Goal: Transaction & Acquisition: Purchase product/service

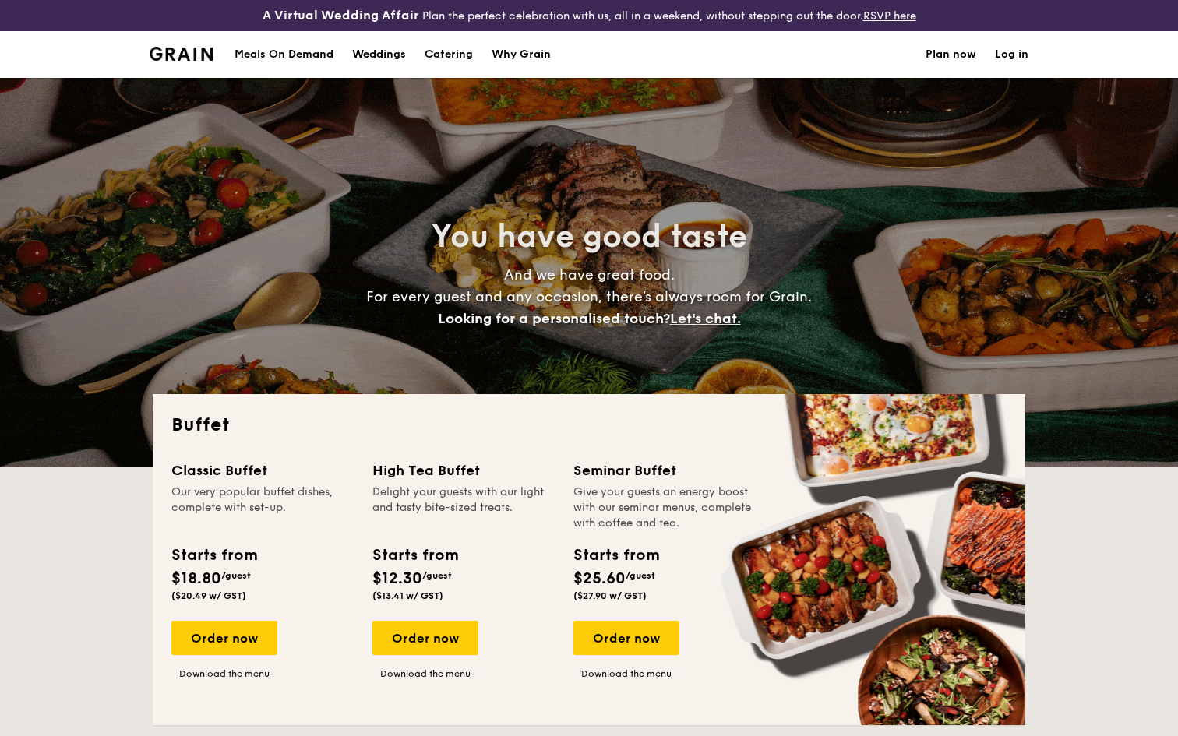
select select
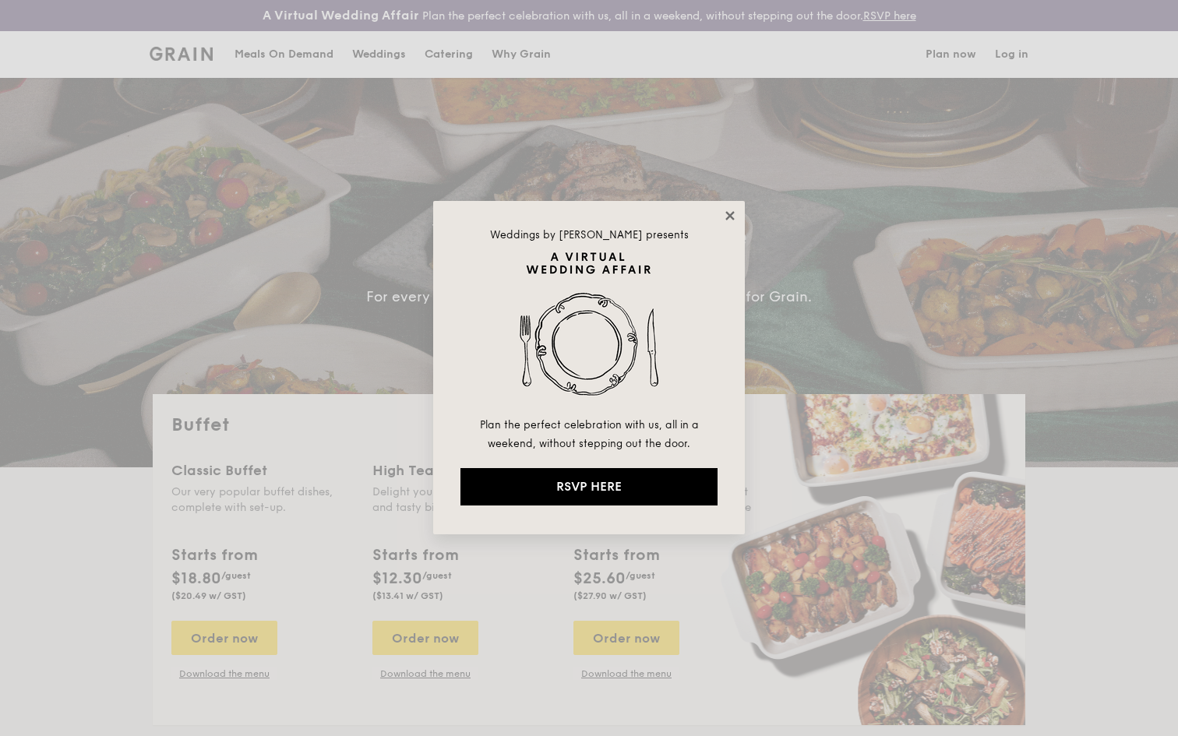
click at [730, 217] on icon at bounding box center [730, 216] width 14 height 14
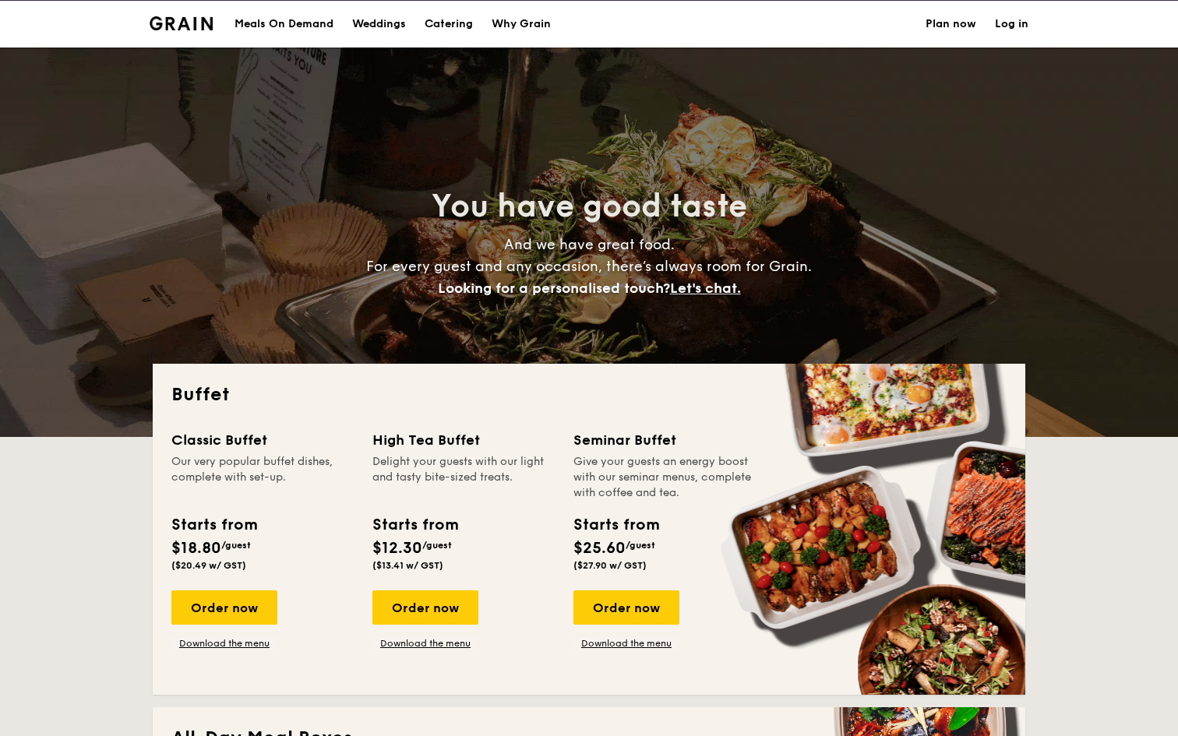
scroll to position [26, 0]
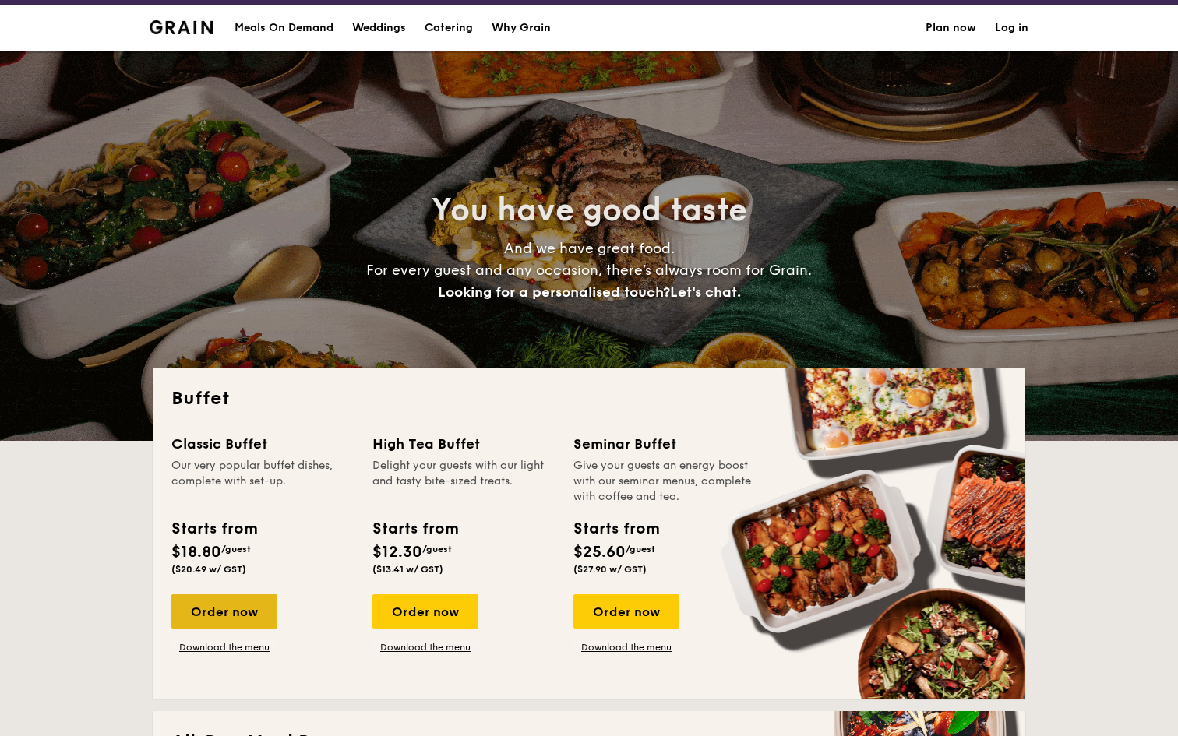
click at [202, 610] on div "Order now" at bounding box center [224, 612] width 106 height 34
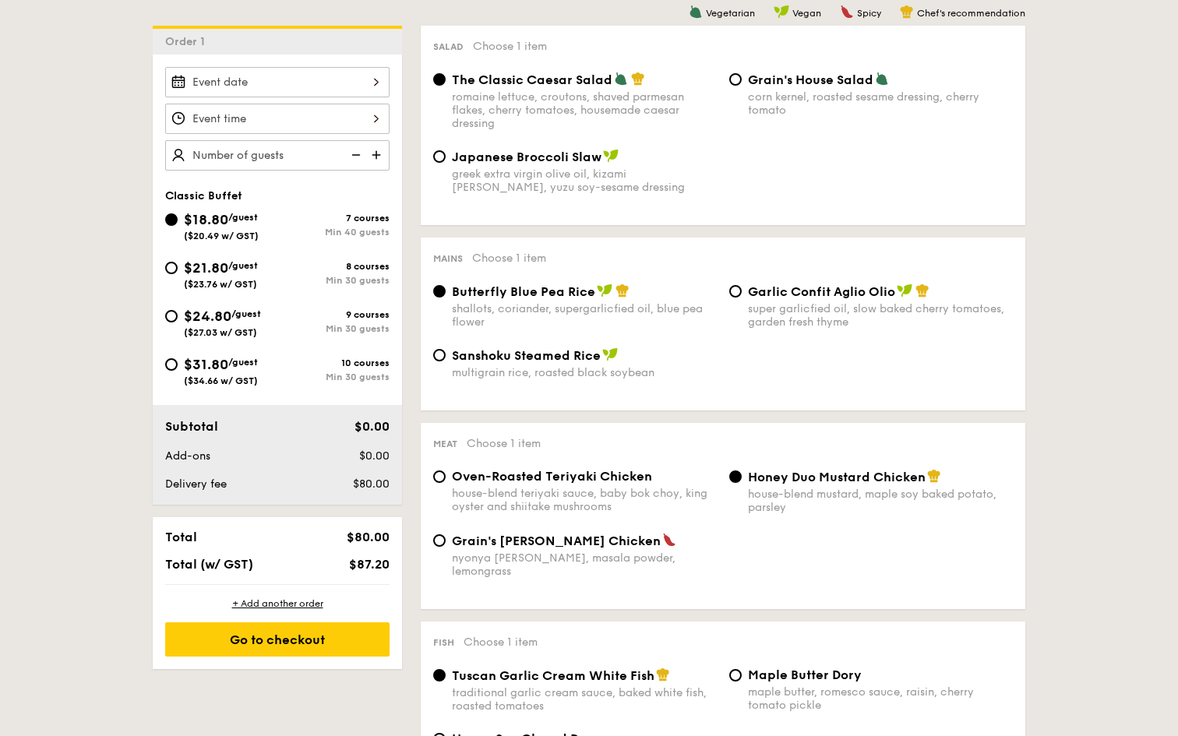
scroll to position [438, 0]
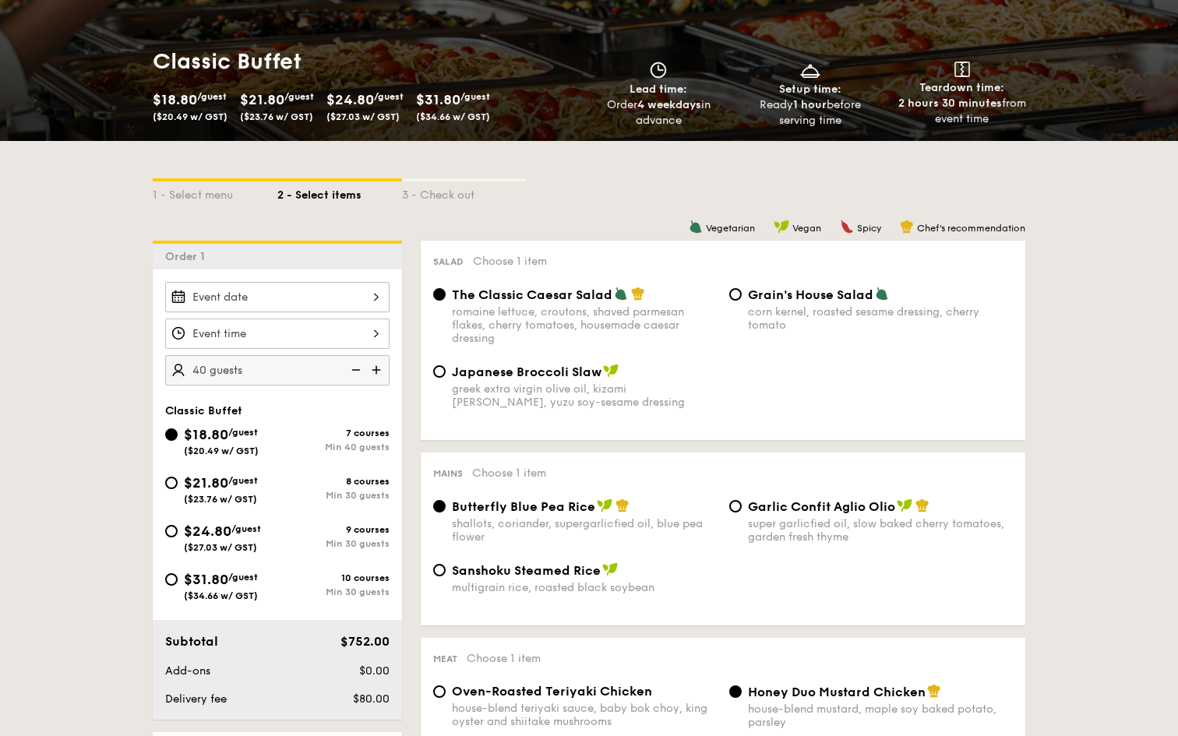
scroll to position [0, 0]
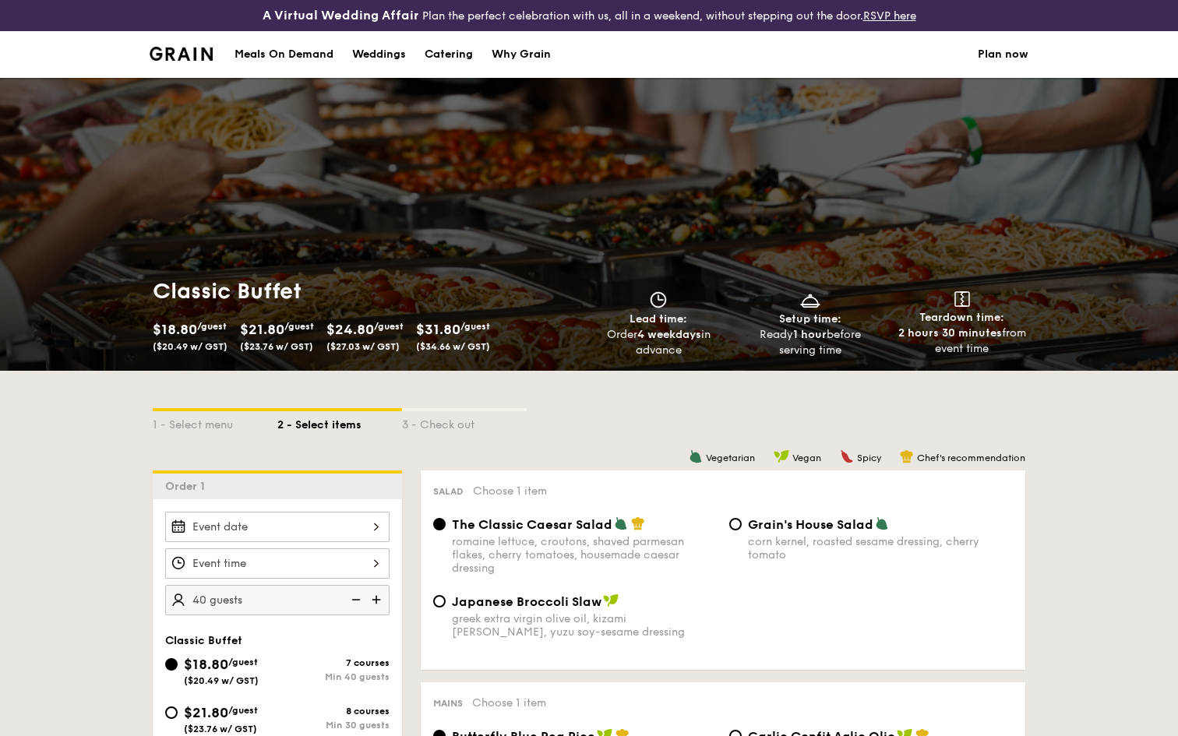
click at [358, 599] on img at bounding box center [354, 600] width 23 height 30
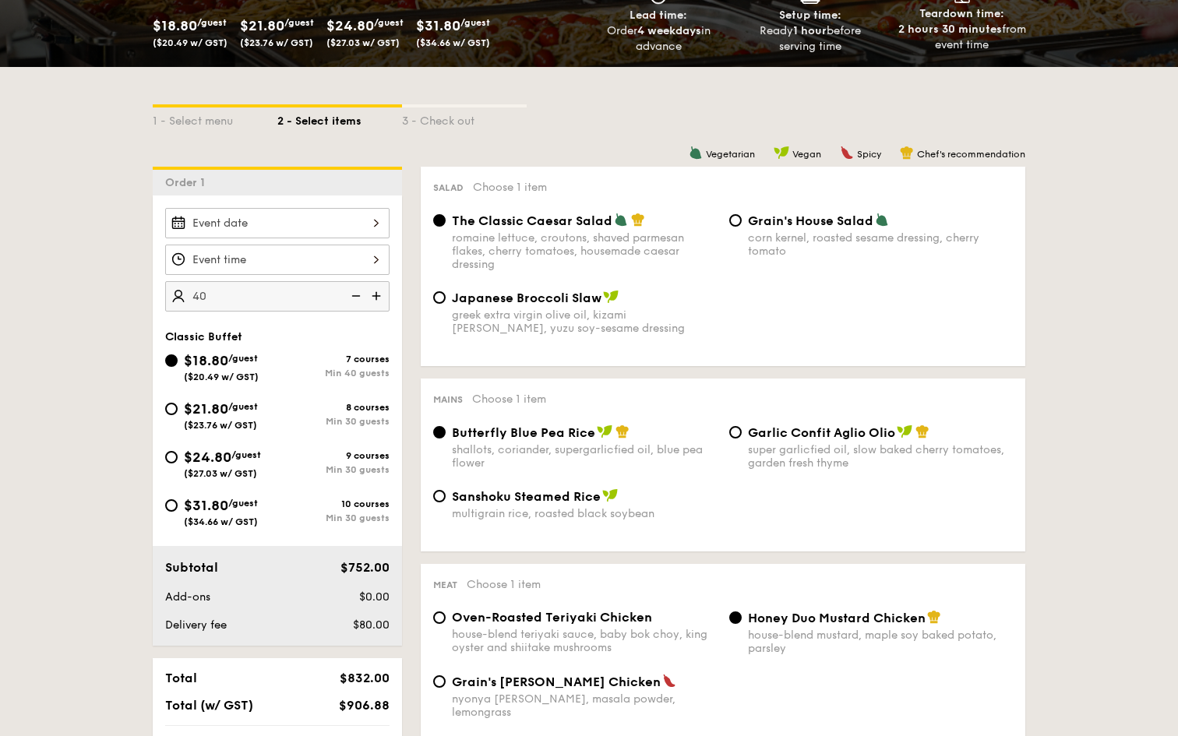
scroll to position [310, 0]
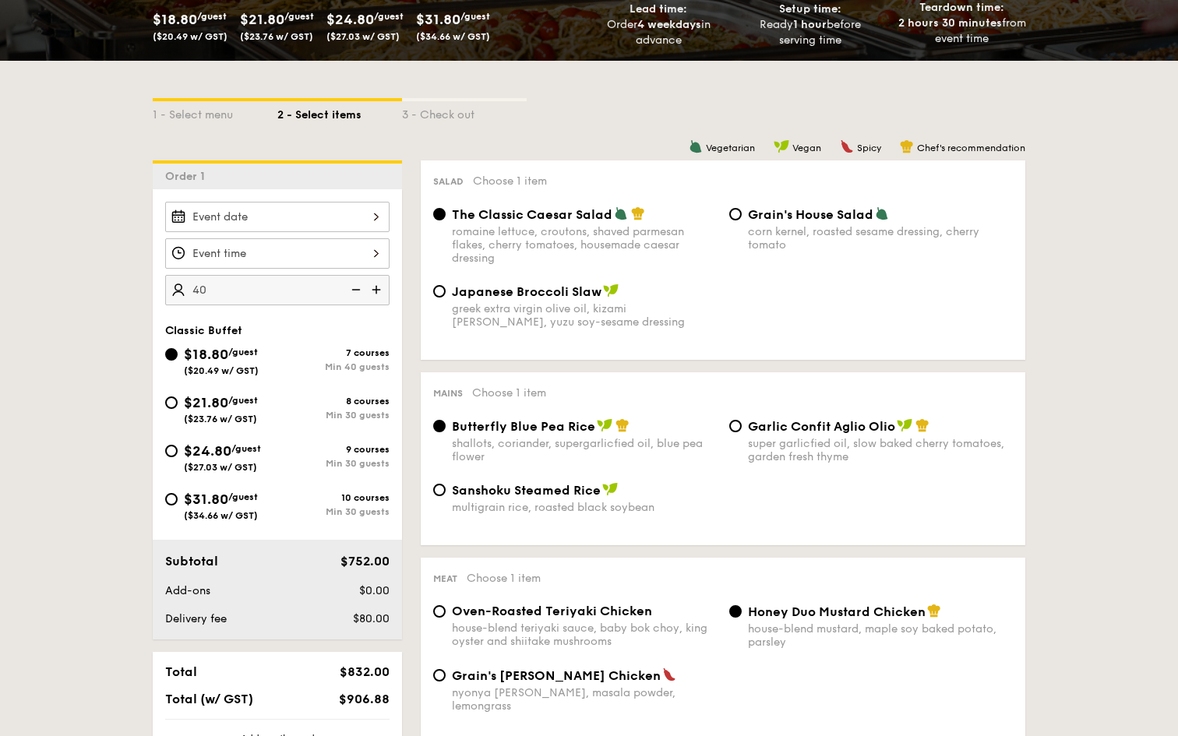
type input "40 guests"
